Goal: Task Accomplishment & Management: Use online tool/utility

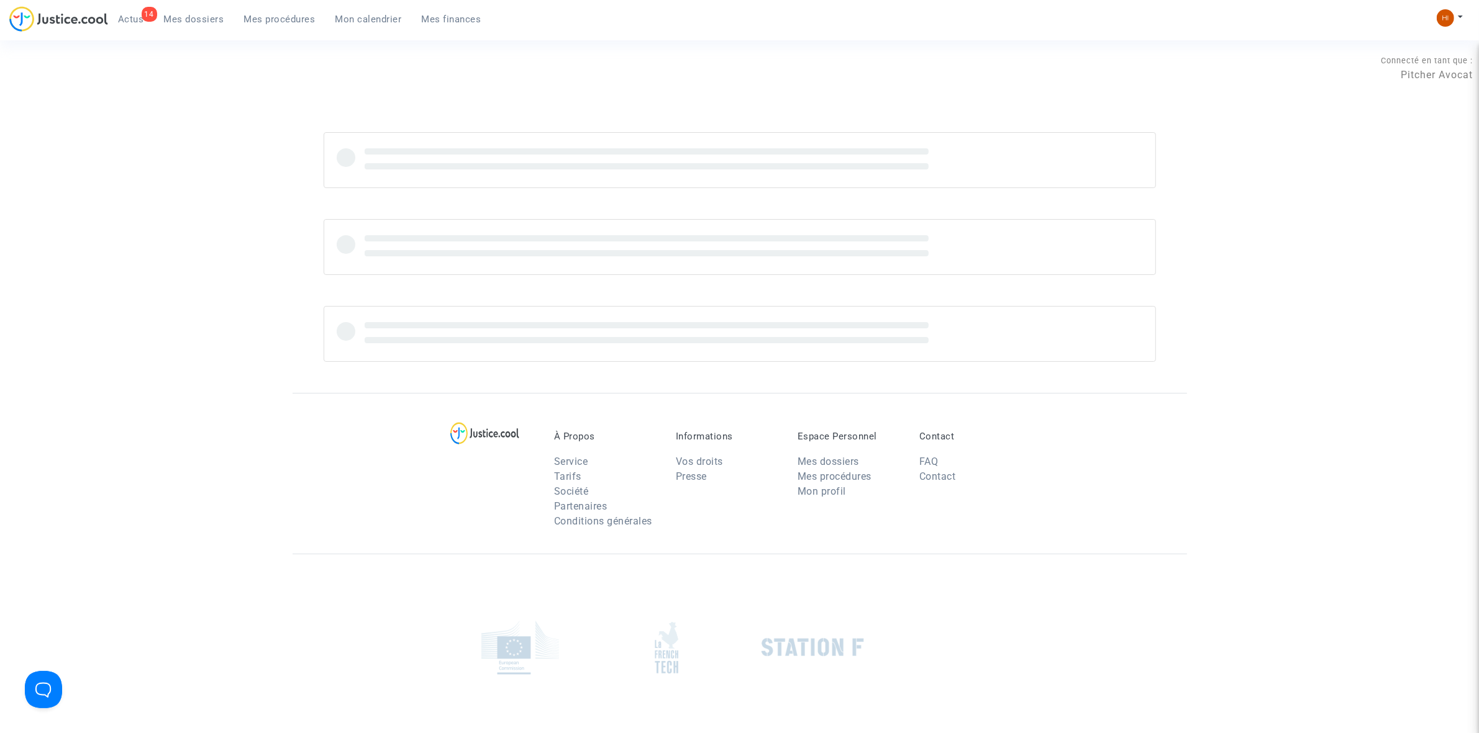
click at [380, 14] on span "Mon calendrier" at bounding box center [368, 19] width 66 height 11
click at [258, 19] on span "Mes procédures" at bounding box center [279, 19] width 71 height 11
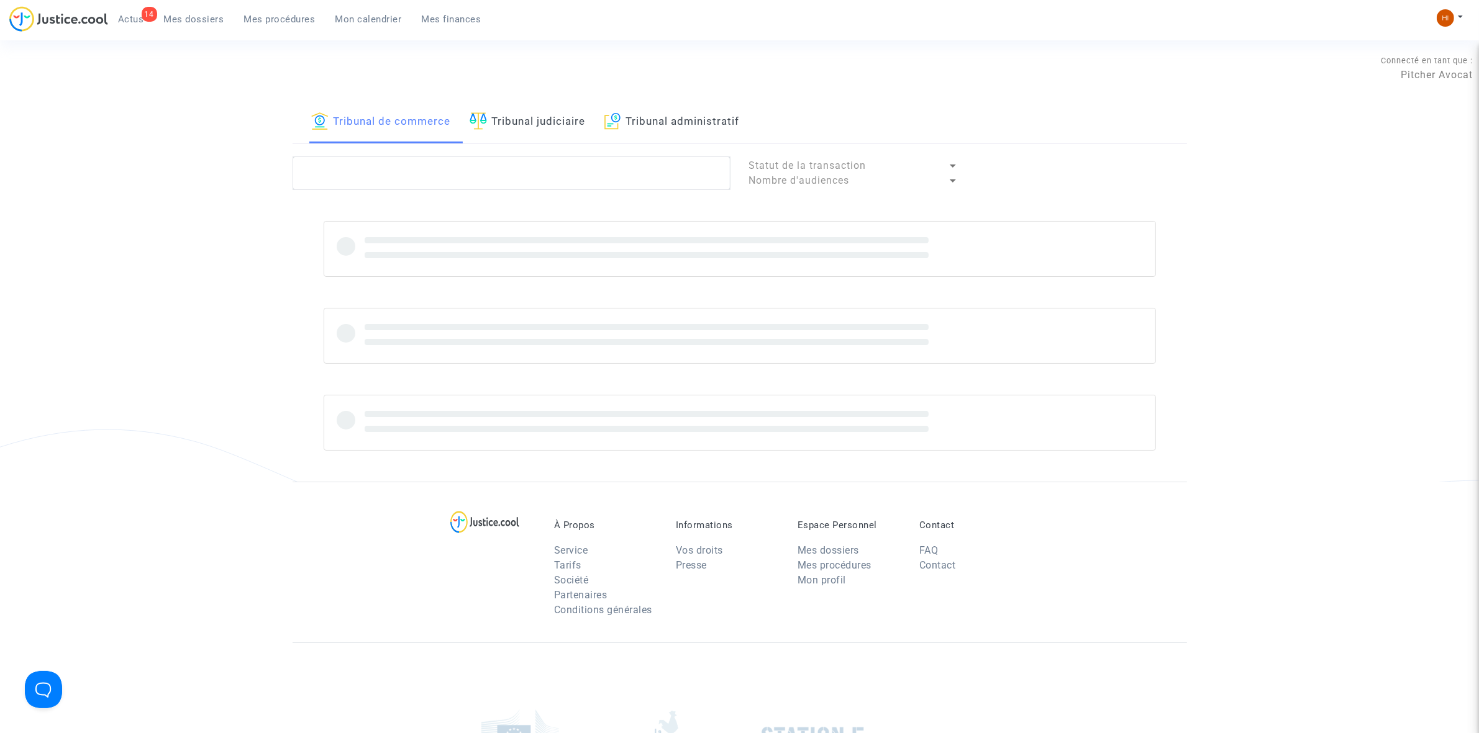
click at [333, 10] on link "Mon calendrier" at bounding box center [368, 19] width 86 height 19
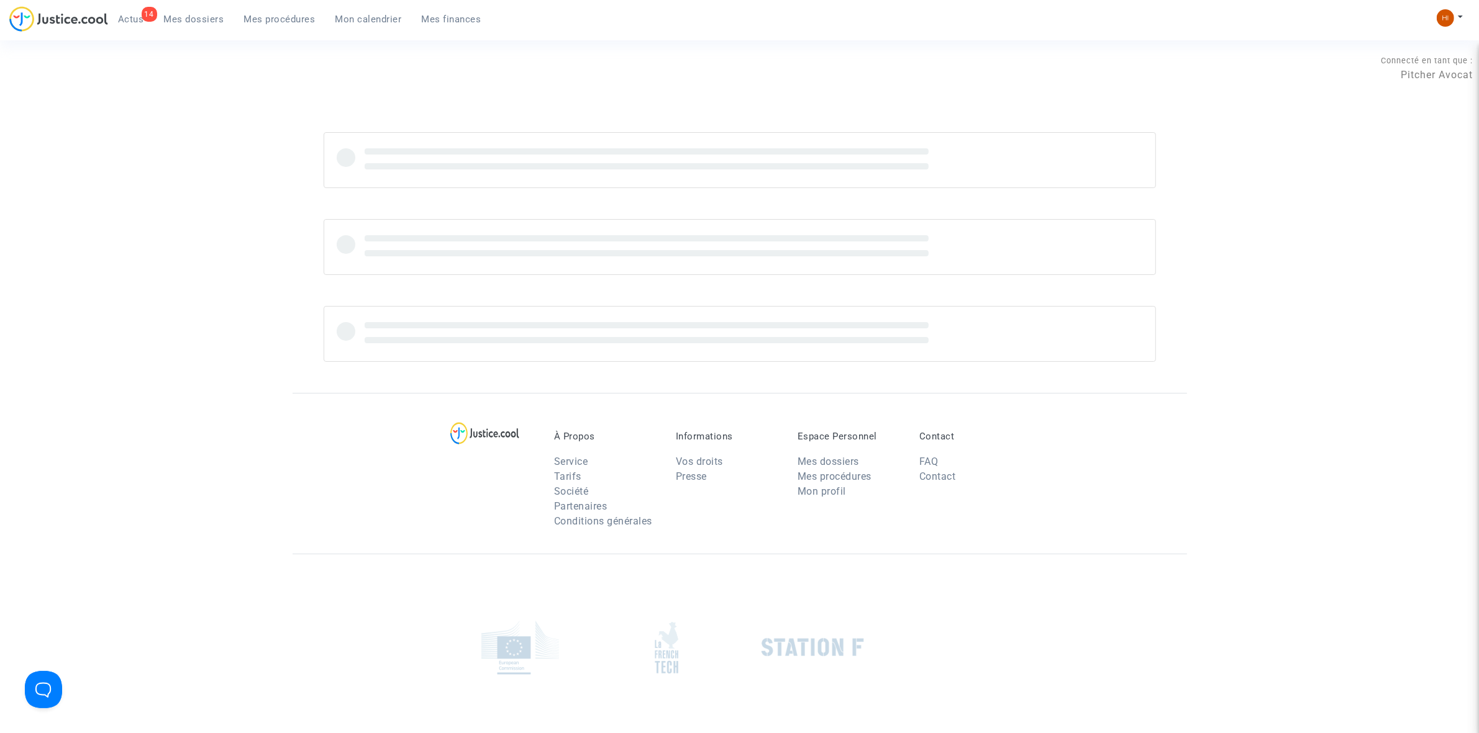
click at [262, 12] on link "Mes procédures" at bounding box center [279, 19] width 91 height 19
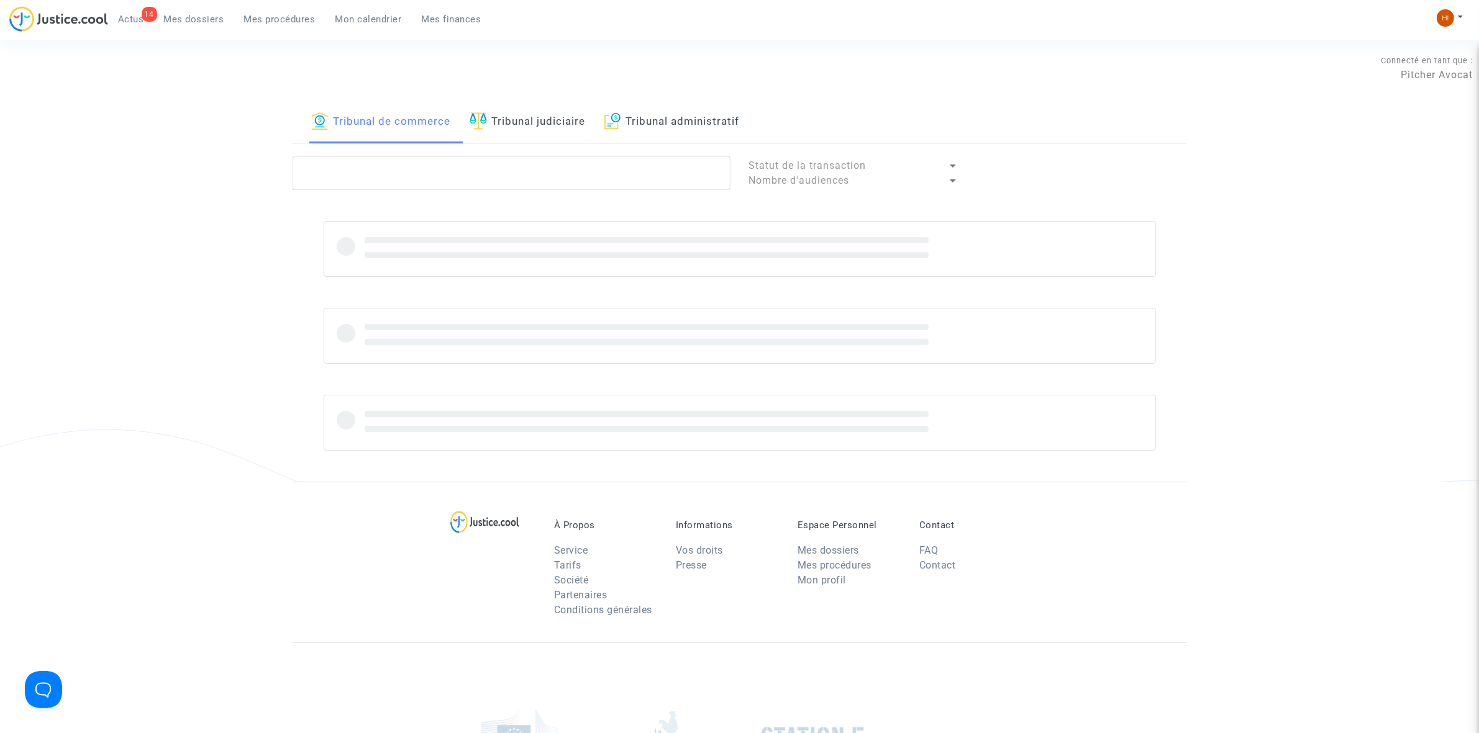
click at [517, 104] on link "Tribunal judiciaire" at bounding box center [527, 122] width 116 height 42
click at [519, 177] on textarea at bounding box center [511, 173] width 438 height 34
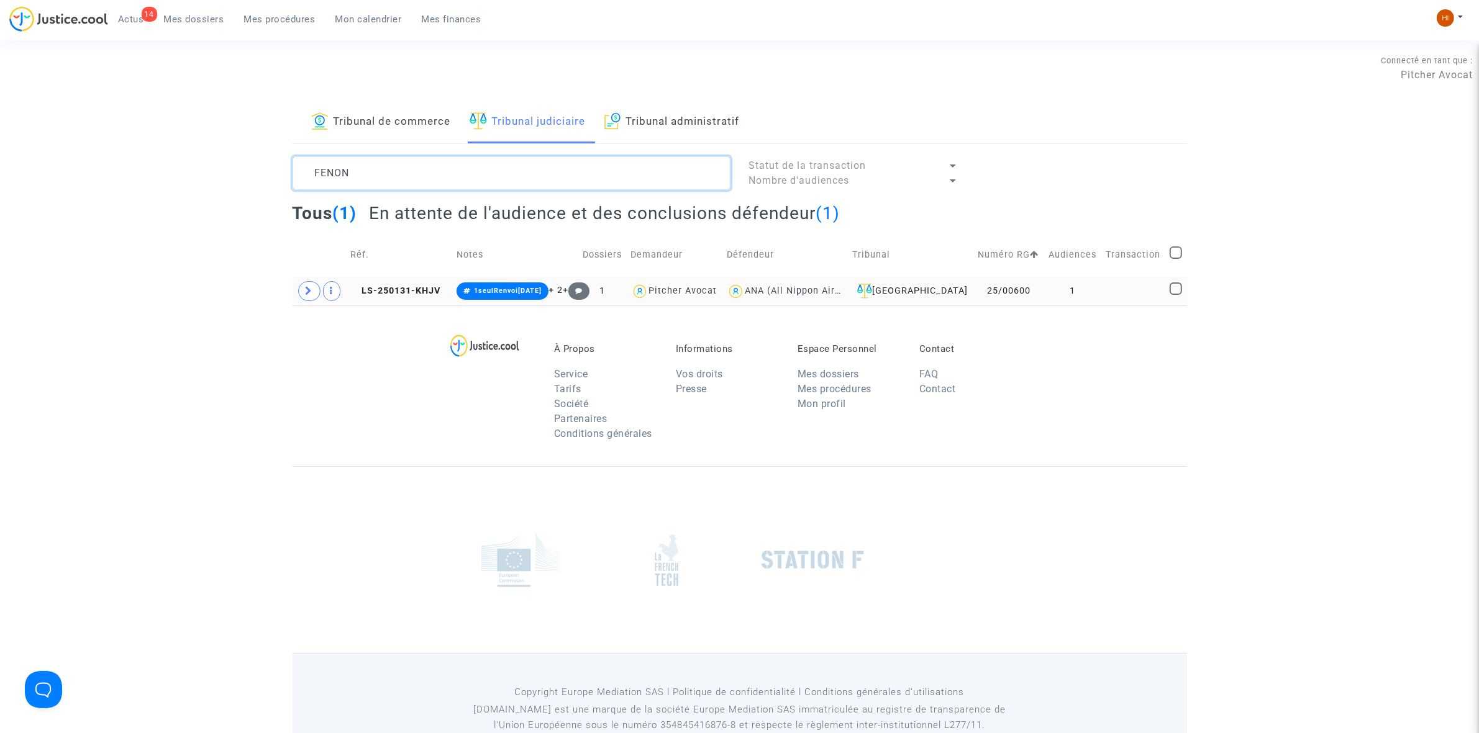
type textarea "FENON"
click at [1112, 295] on td at bounding box center [1133, 291] width 64 height 29
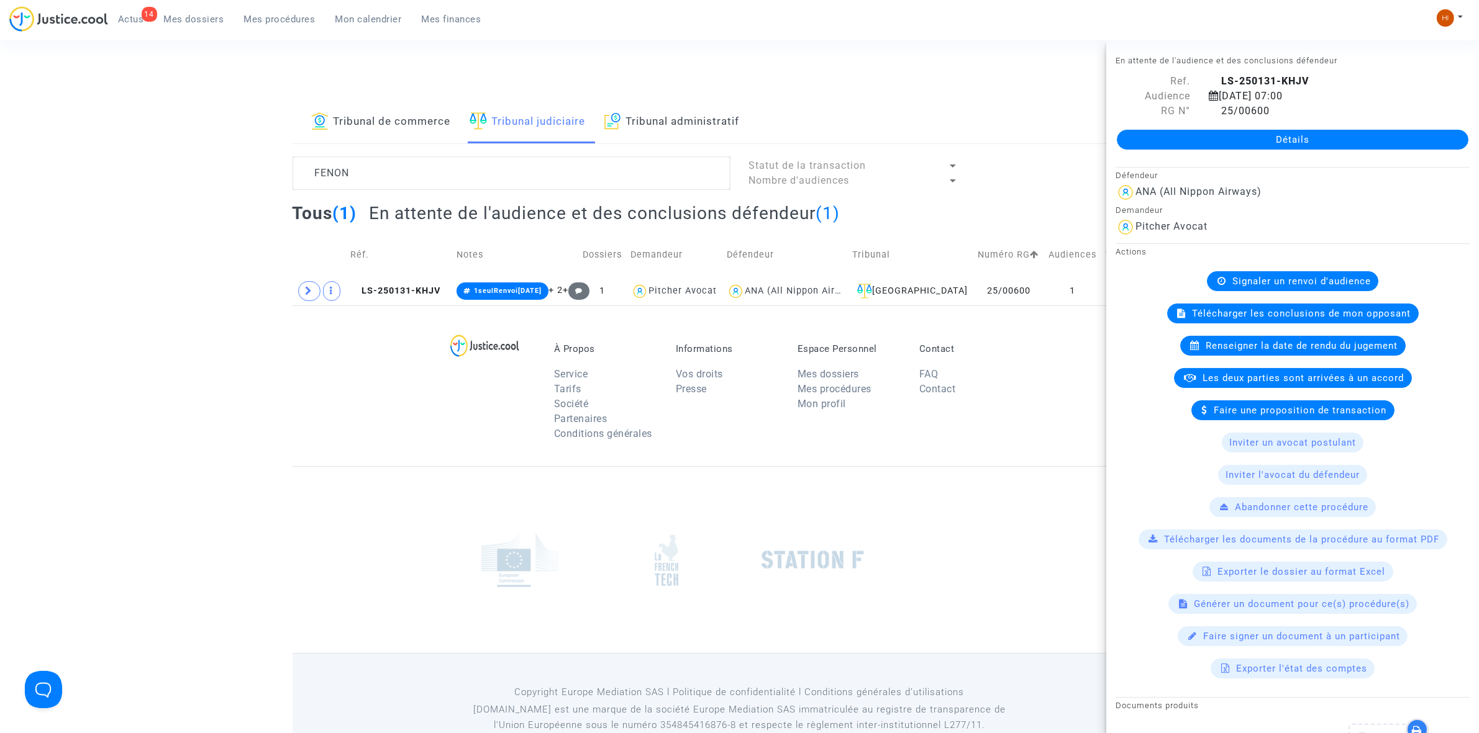
click at [250, 348] on footerbar "À Propos Service Tarifs Société Partenaires Conditions générales Informations V…" at bounding box center [739, 536] width 1479 height 461
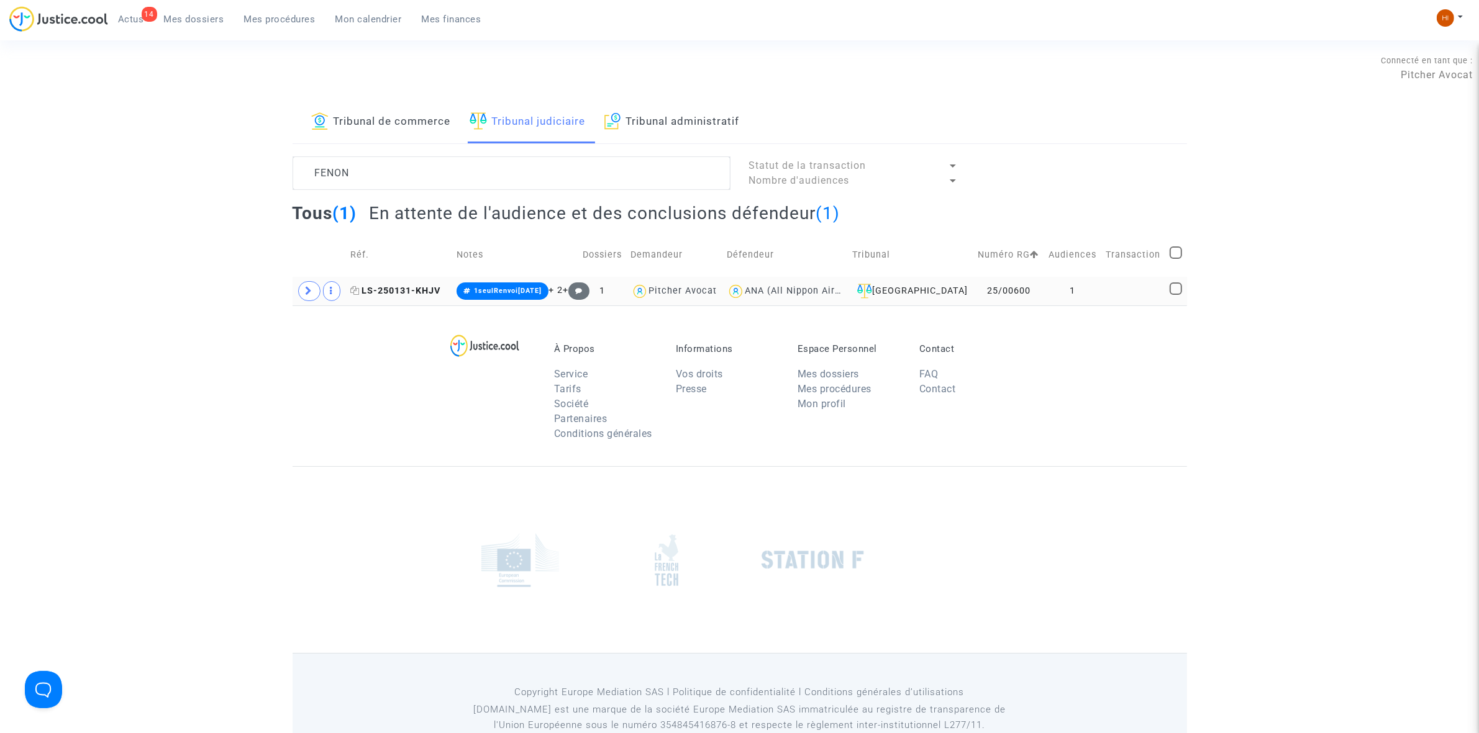
click at [358, 290] on icon at bounding box center [354, 290] width 9 height 9
click at [1076, 289] on td "1" at bounding box center [1072, 291] width 57 height 29
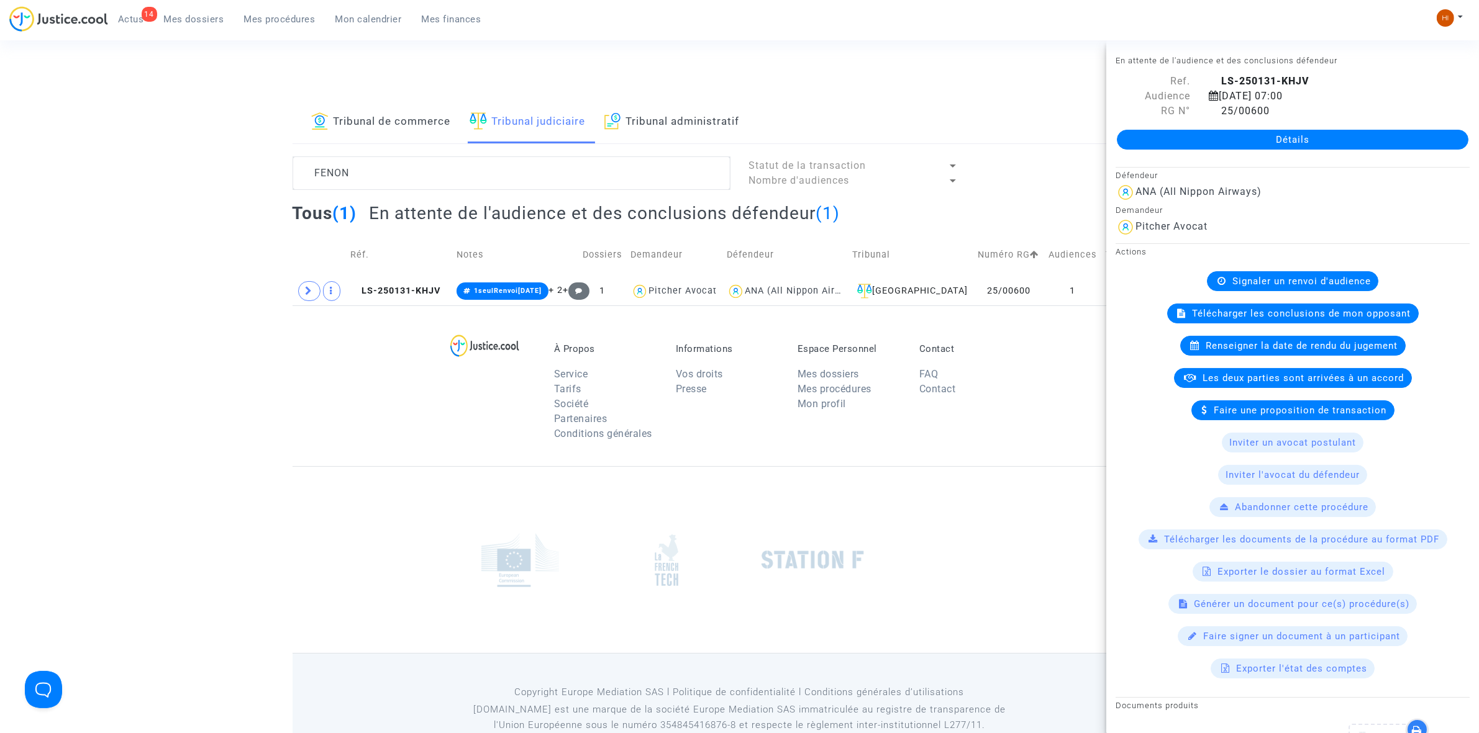
scroll to position [379, 0]
